Goal: Ask a question

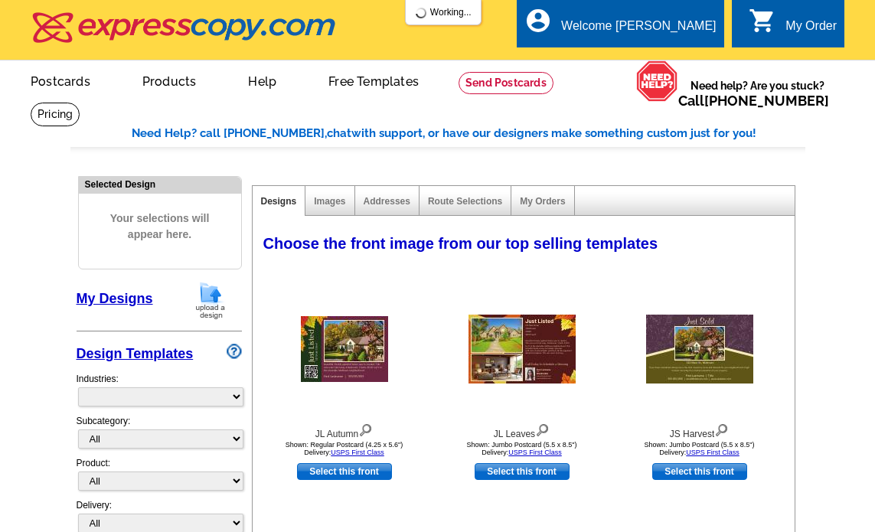
select select "785"
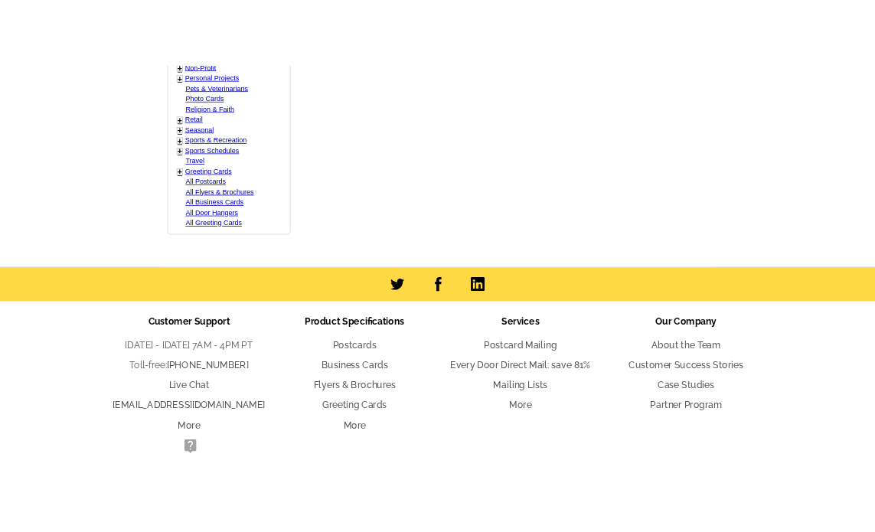
scroll to position [1021, 0]
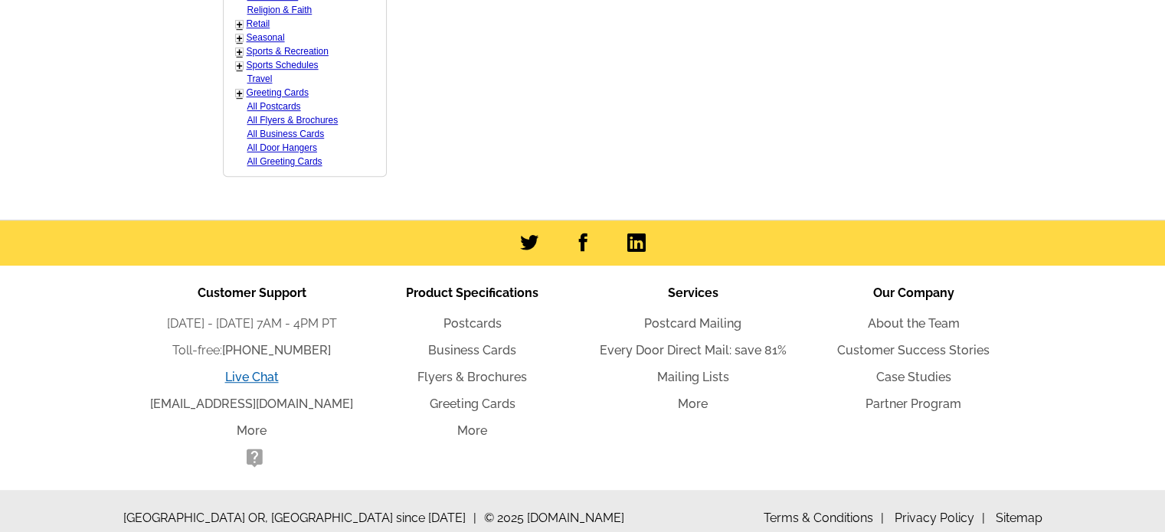
click at [239, 373] on link "Live Chat" at bounding box center [252, 377] width 54 height 15
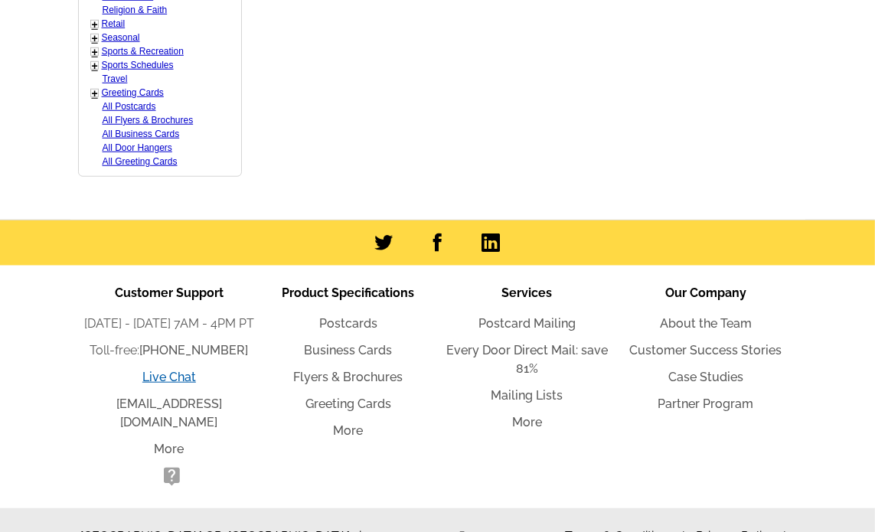
click at [188, 370] on link "Live Chat" at bounding box center [169, 377] width 54 height 15
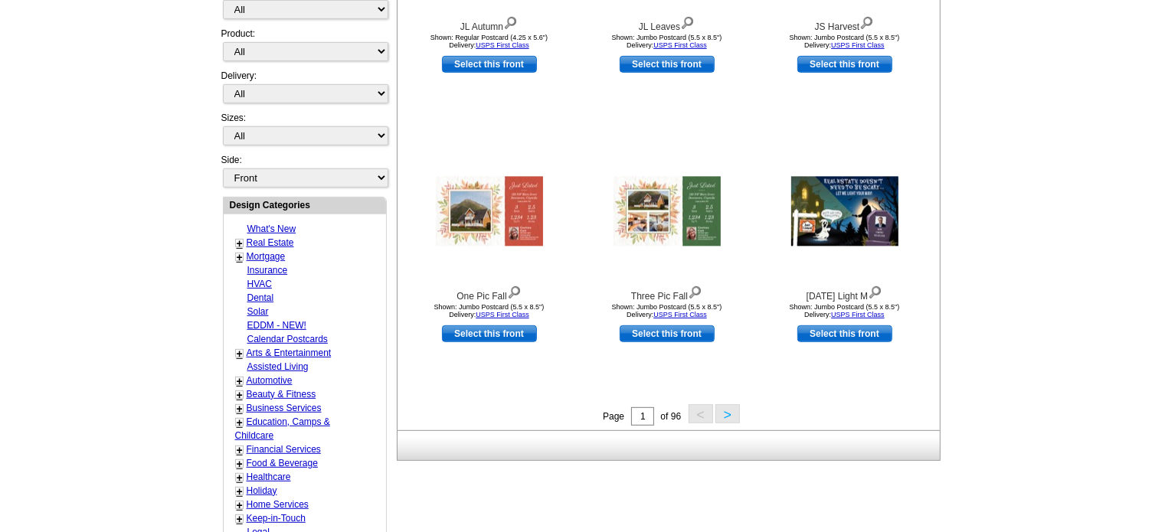
scroll to position [1027, 0]
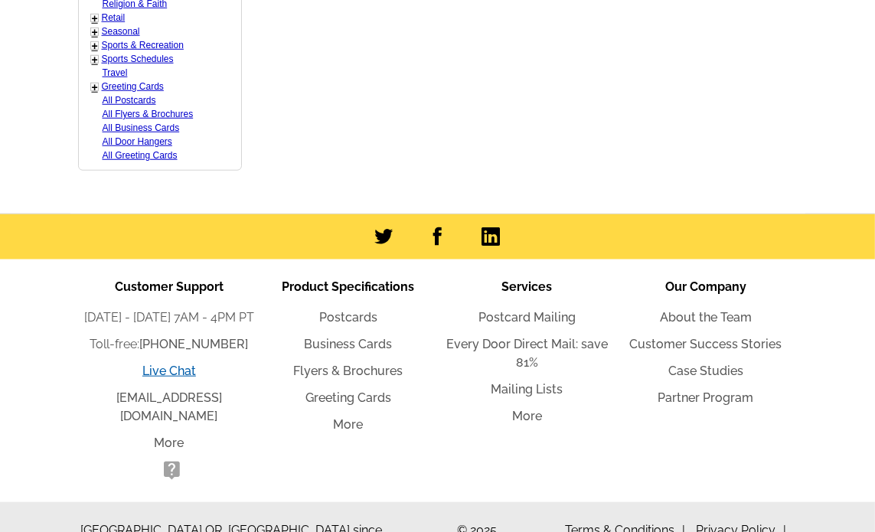
click at [180, 364] on link "Live Chat" at bounding box center [169, 371] width 54 height 15
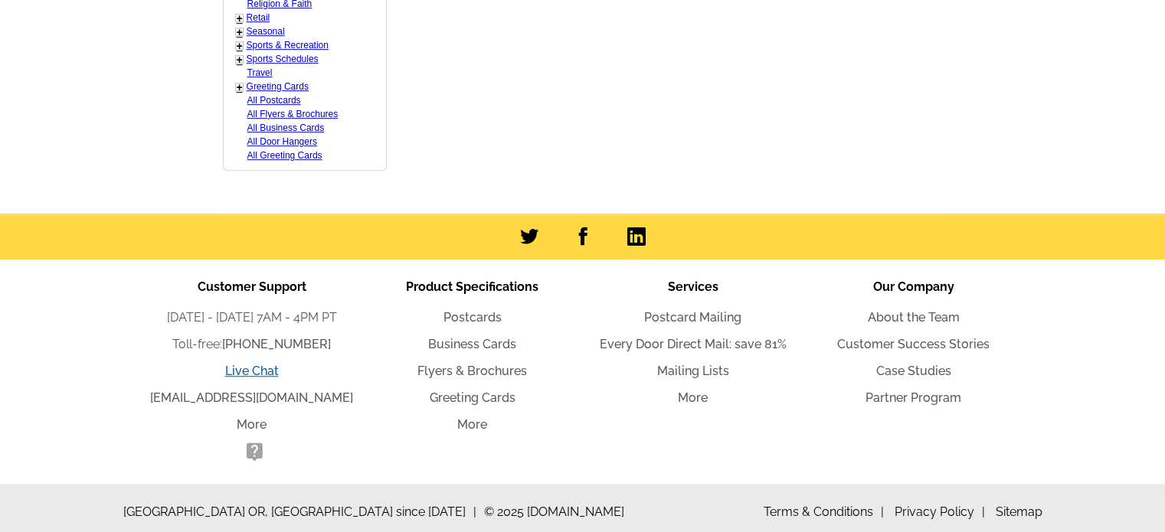
click at [254, 370] on link "Live Chat" at bounding box center [252, 371] width 54 height 15
click at [263, 367] on link "Live Chat" at bounding box center [252, 371] width 54 height 15
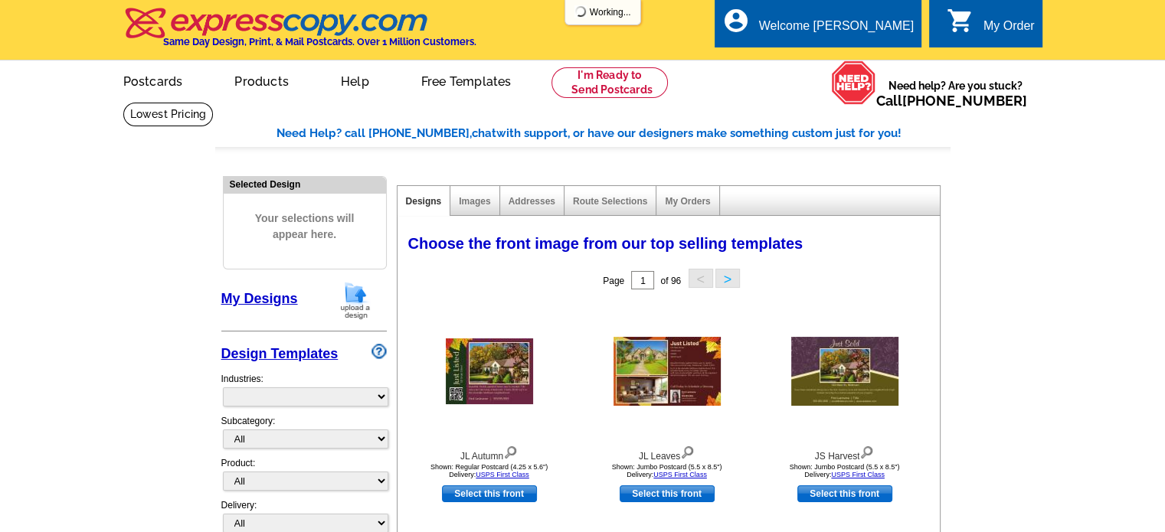
select select "785"
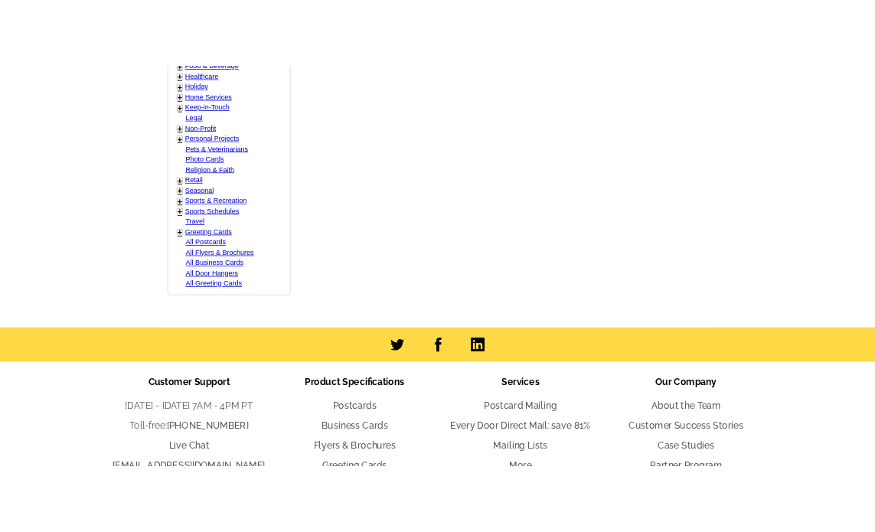
scroll to position [1027, 0]
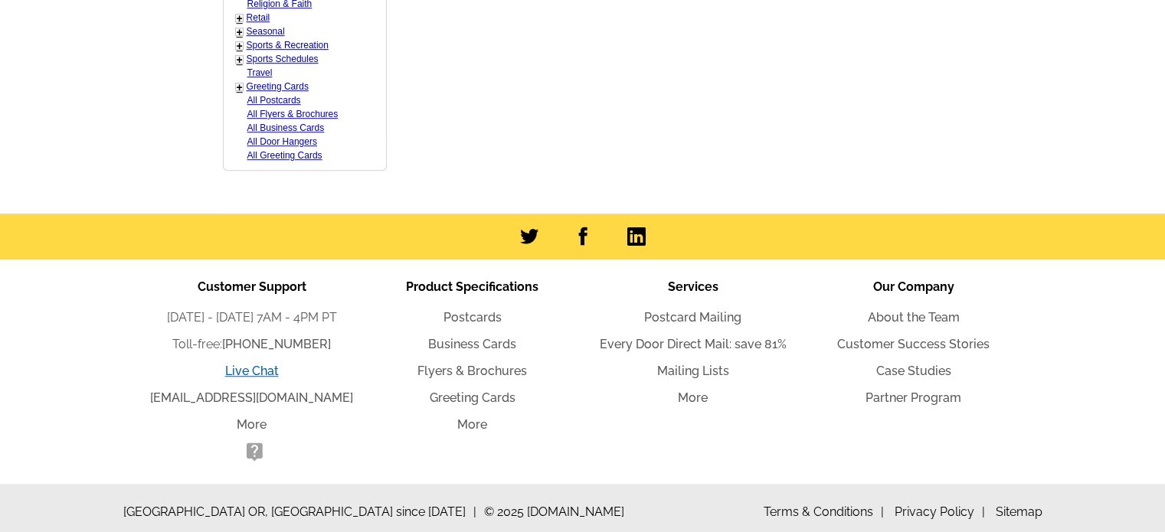
click at [263, 370] on link "Live Chat" at bounding box center [252, 371] width 54 height 15
